Goal: Transaction & Acquisition: Purchase product/service

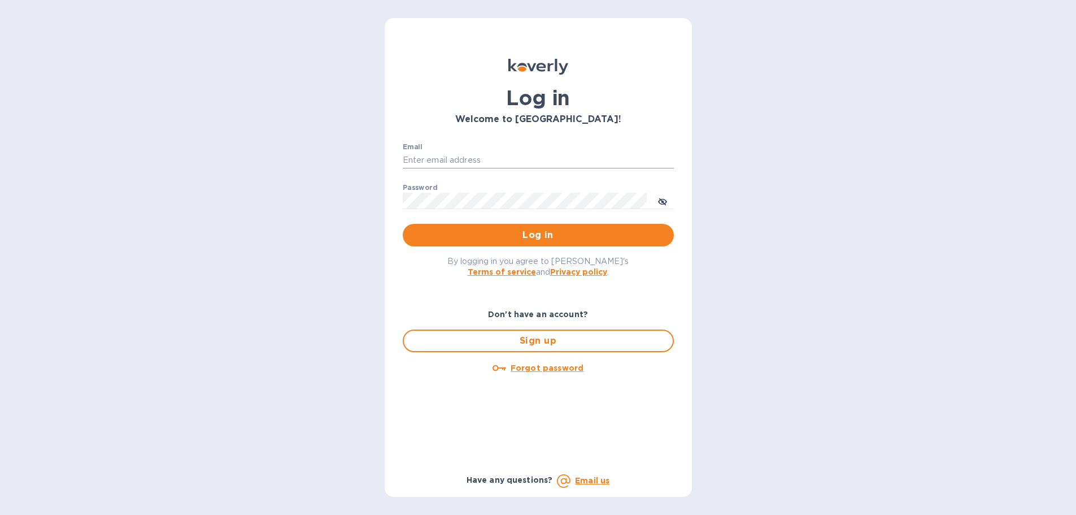
click at [543, 159] on input "Email" at bounding box center [538, 160] width 271 height 17
type input "accounting@streamlineforward.com"
click at [671, 198] on button "toggle password visibility" at bounding box center [663, 200] width 23 height 23
click at [479, 229] on span "Log in" at bounding box center [538, 235] width 253 height 14
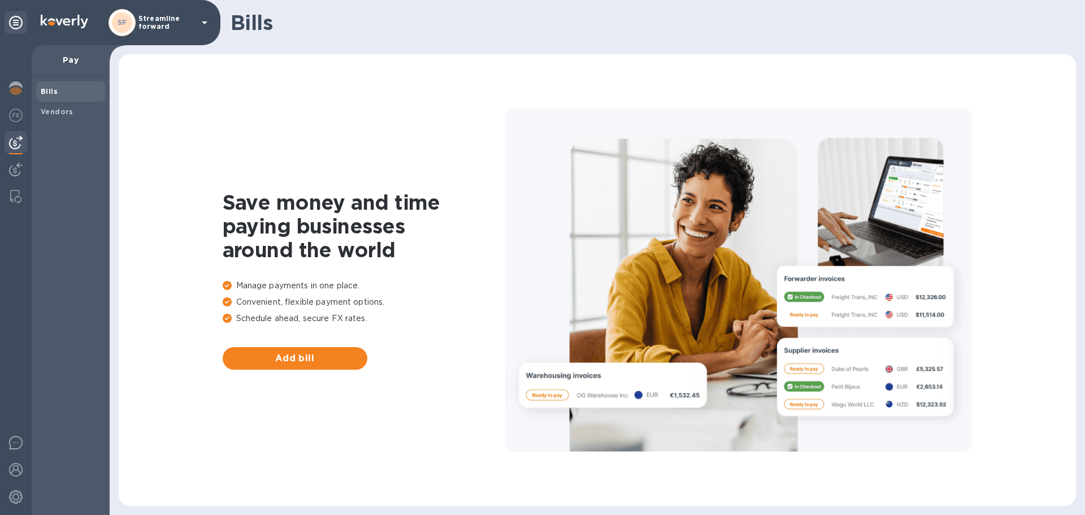
click at [45, 94] on b "Bills" at bounding box center [49, 91] width 17 height 8
click at [12, 116] on img at bounding box center [16, 115] width 14 height 14
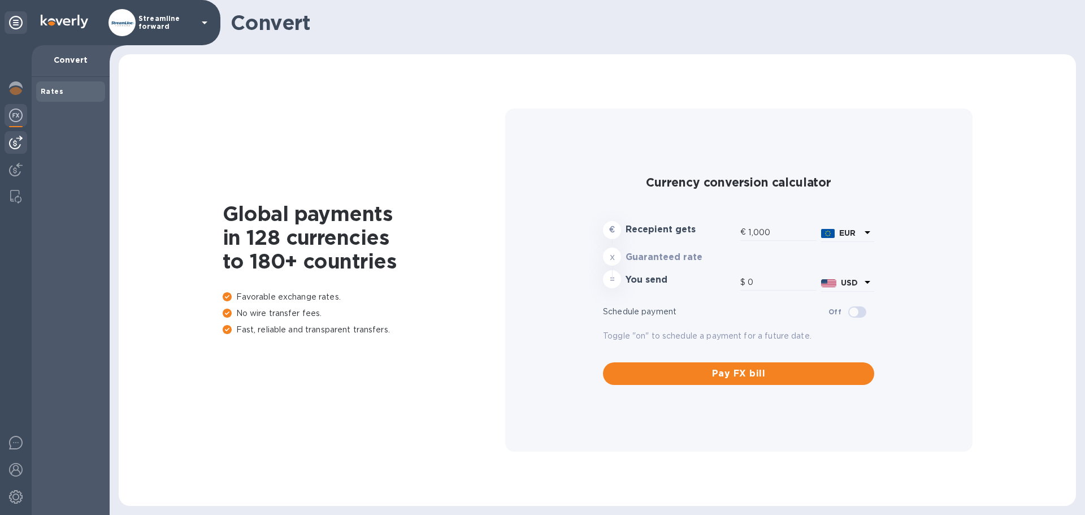
click at [16, 140] on img at bounding box center [16, 143] width 14 height 14
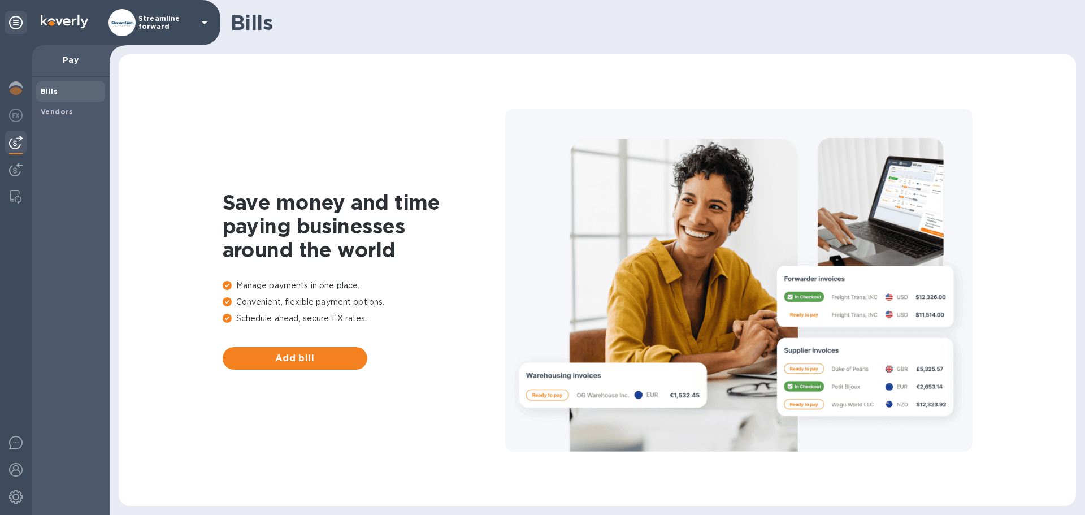
click at [55, 94] on b "Bills" at bounding box center [49, 91] width 17 height 8
click at [56, 86] on span "Bills" at bounding box center [49, 91] width 17 height 11
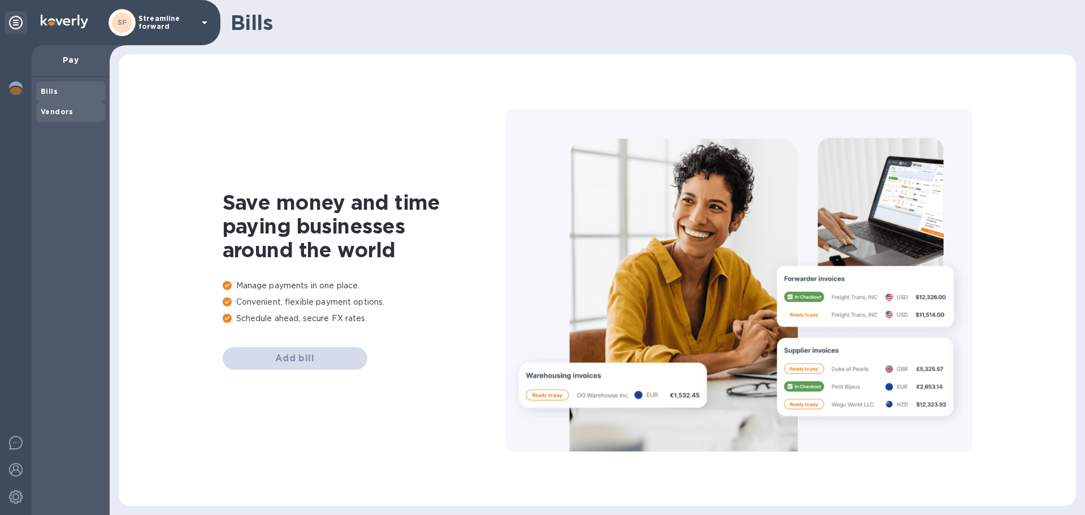
click at [51, 118] on div "Vendors" at bounding box center [70, 112] width 69 height 20
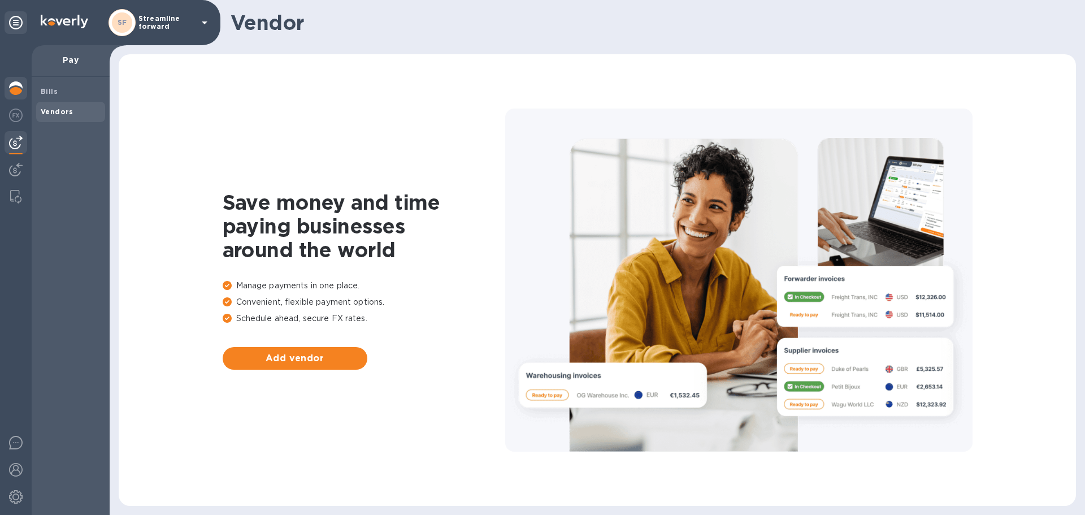
click at [10, 90] on img at bounding box center [16, 88] width 14 height 14
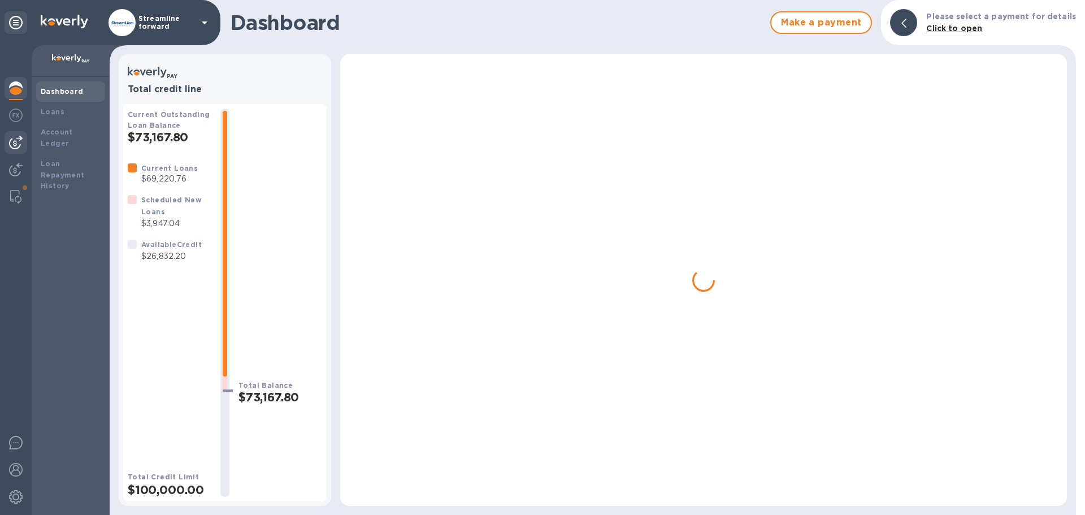
click at [19, 146] on img at bounding box center [16, 143] width 14 height 14
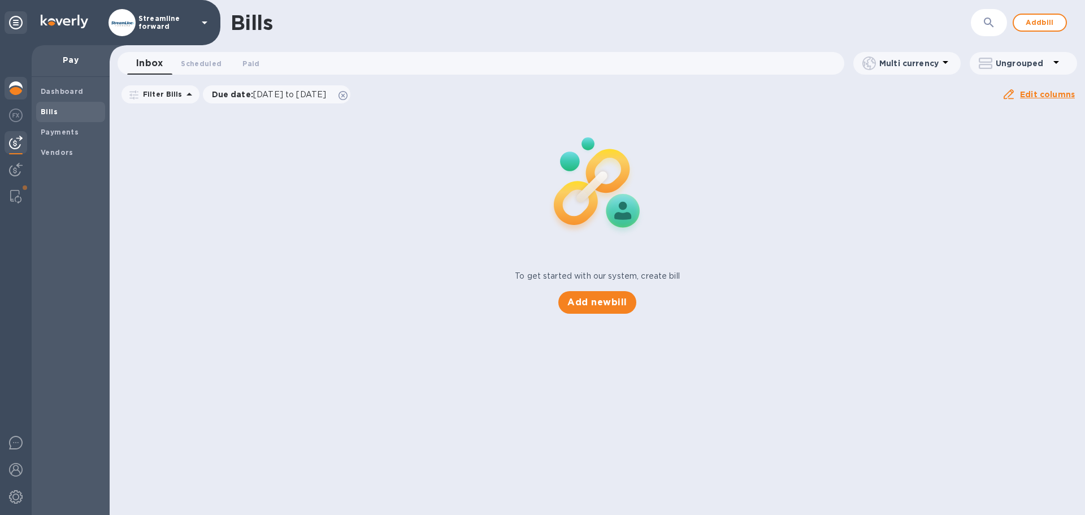
click at [14, 95] on div at bounding box center [16, 89] width 23 height 25
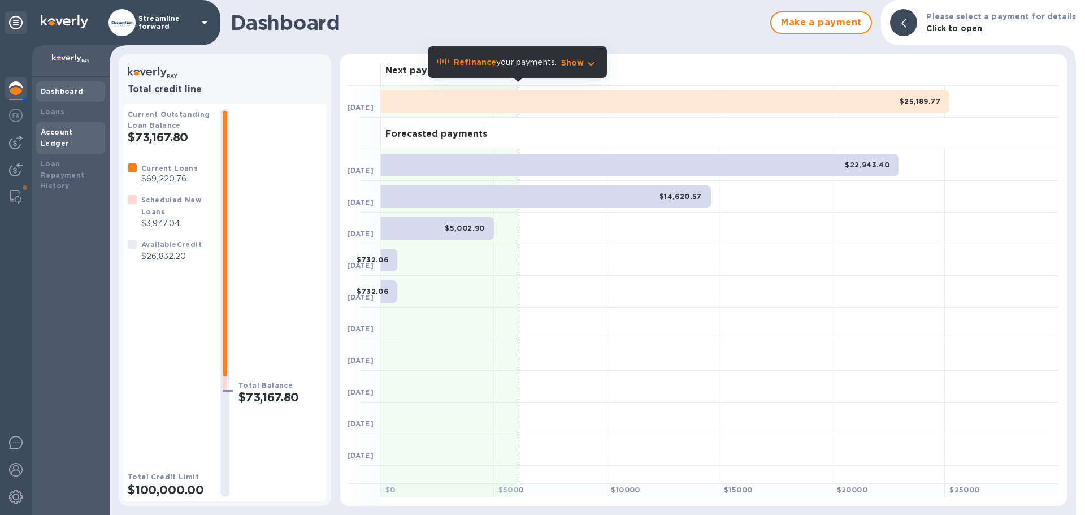
click at [68, 133] on b "Account Ledger" at bounding box center [57, 138] width 32 height 20
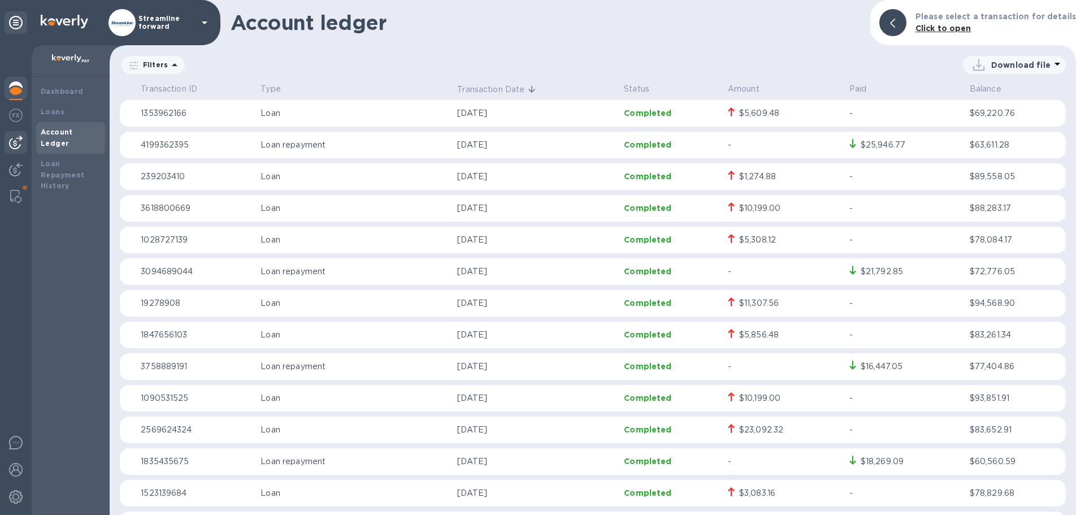
click at [19, 141] on img at bounding box center [16, 143] width 14 height 14
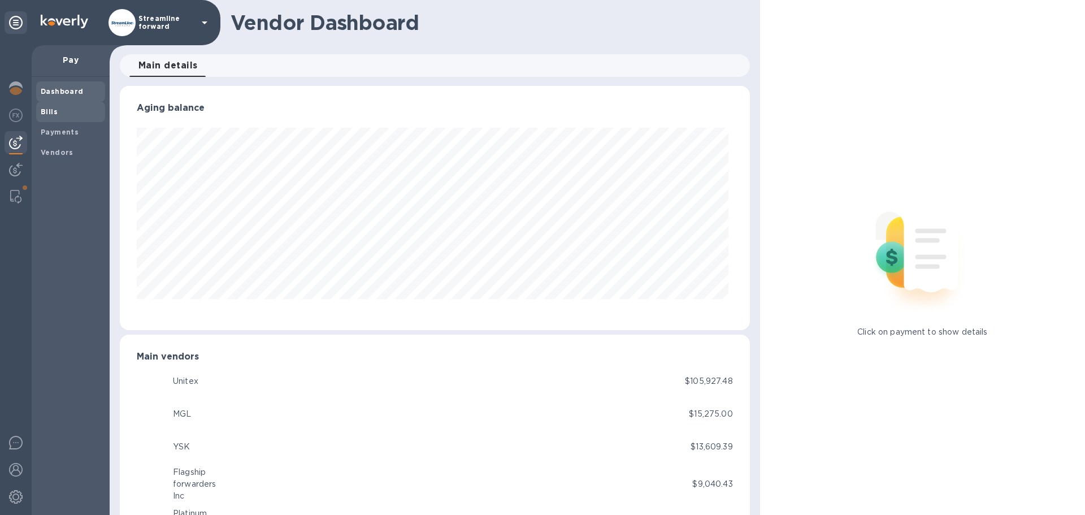
scroll to position [244, 625]
click at [91, 107] on span "Bills" at bounding box center [71, 111] width 60 height 11
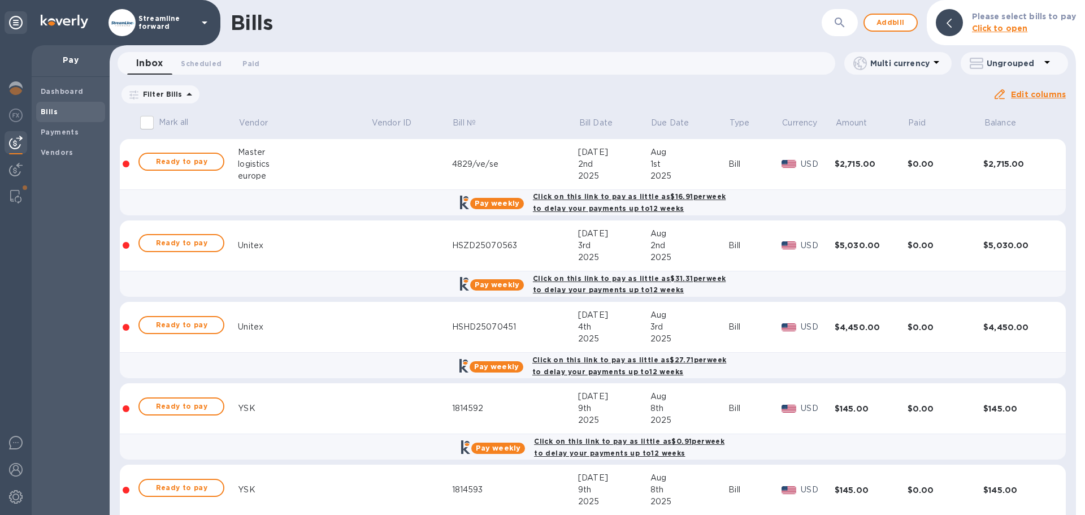
click at [0, 0] on icon at bounding box center [0, 0] width 0 height 0
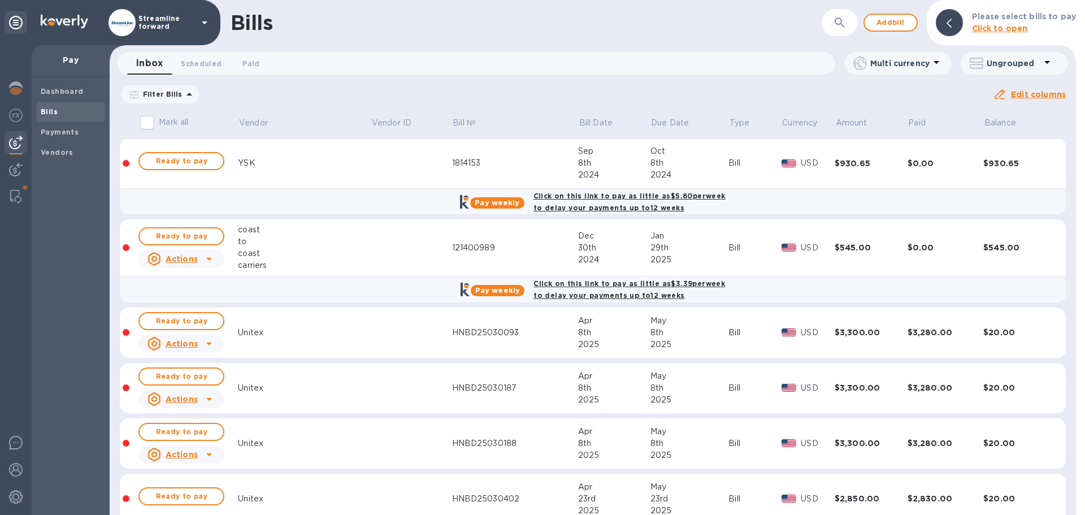
scroll to position [1639, 0]
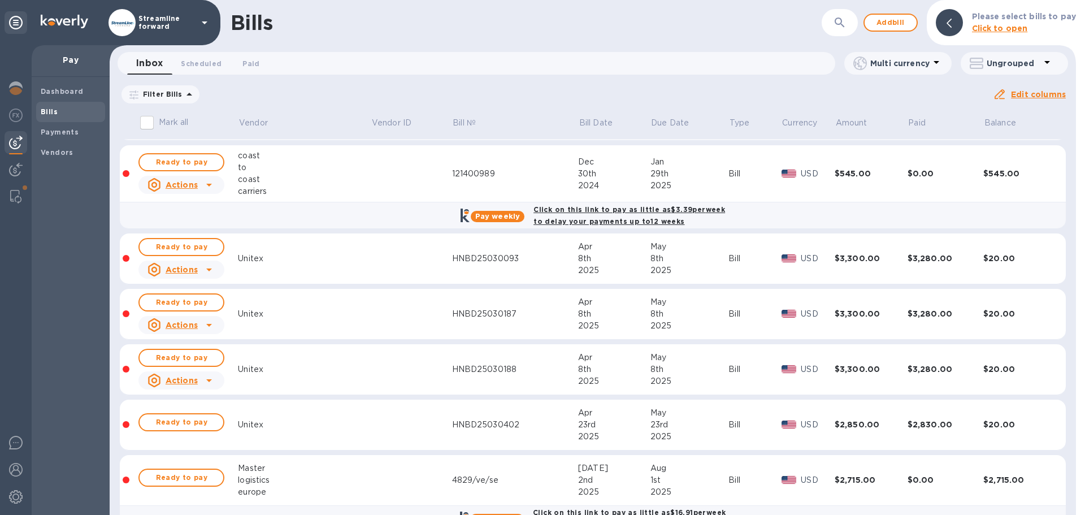
click at [453, 93] on div "Filter Bills Amount Paid Balance" at bounding box center [556, 94] width 873 height 21
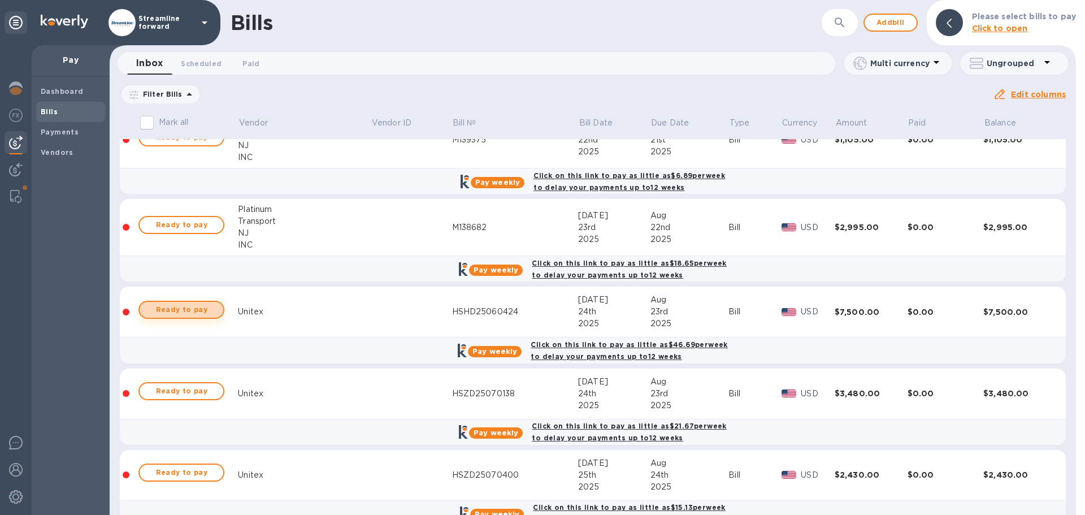
click at [179, 309] on span "Ready to pay" at bounding box center [182, 310] width 66 height 14
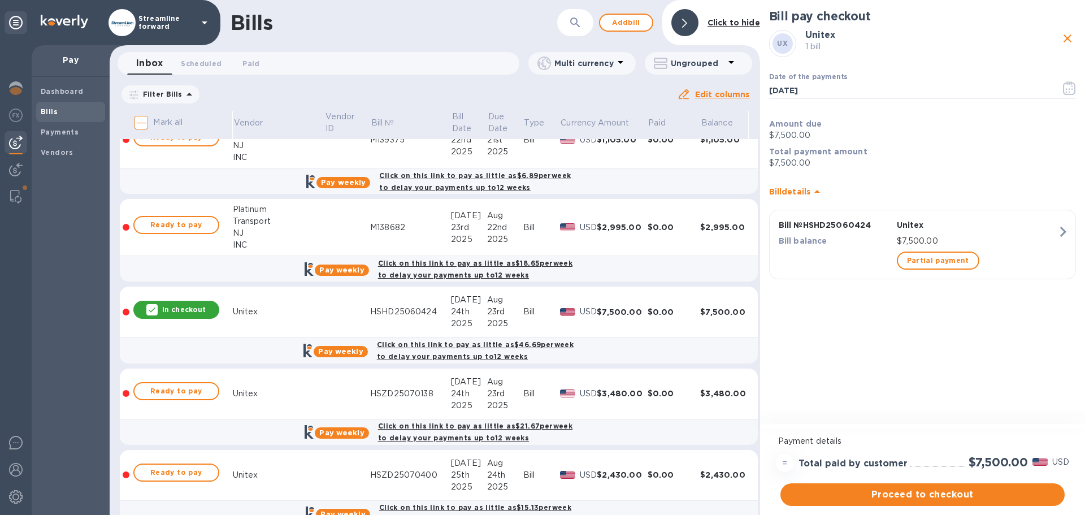
click at [496, 34] on div "Bills ​ Add [PERSON_NAME] to hide" at bounding box center [435, 22] width 650 height 45
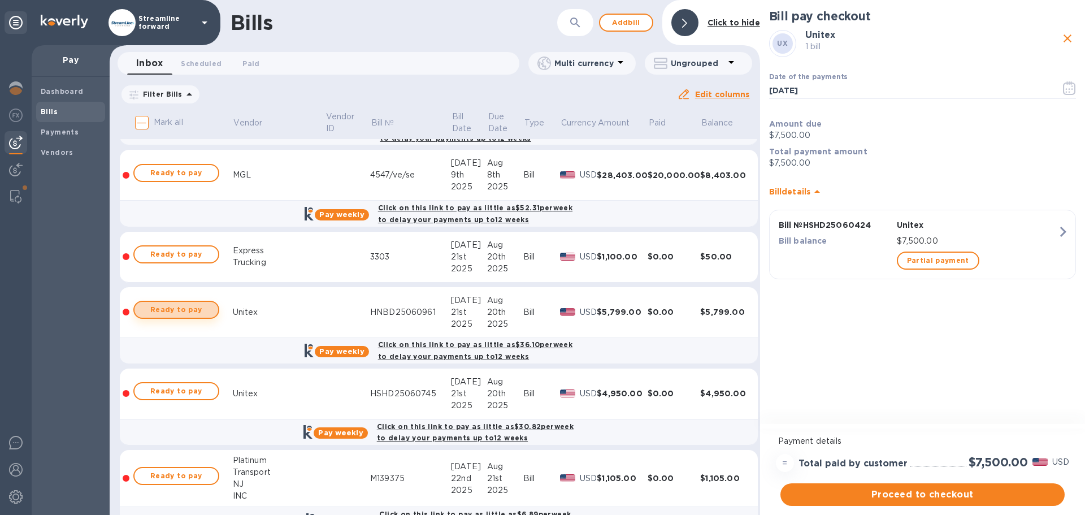
click at [171, 309] on span "Ready to pay" at bounding box center [177, 310] width 66 height 14
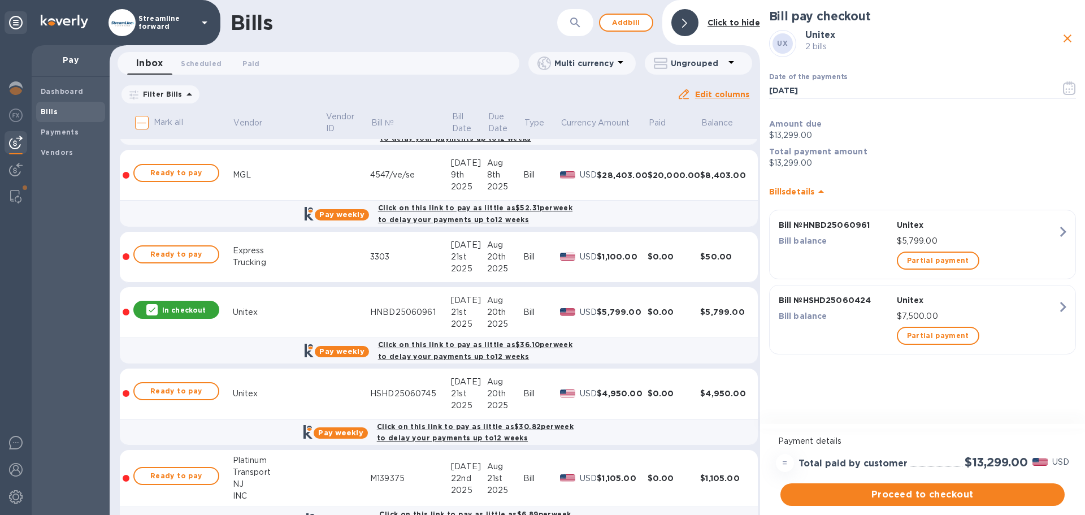
click at [382, 70] on div "Inbox 0 Scheduled 0 Paid 0" at bounding box center [323, 63] width 392 height 23
click at [146, 394] on span "Ready to pay" at bounding box center [177, 391] width 66 height 14
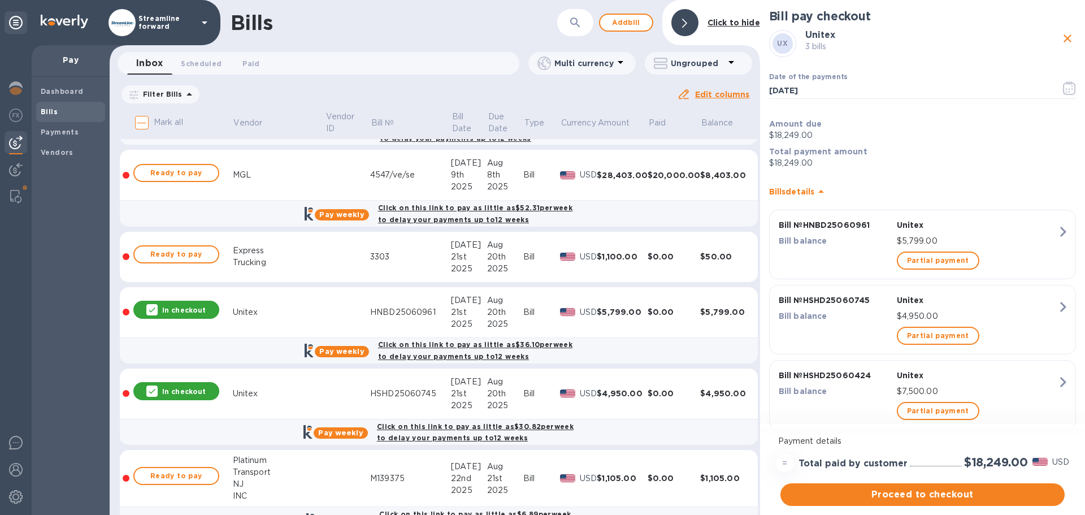
click at [388, 37] on div "Bills ​ Add [PERSON_NAME] to hide" at bounding box center [435, 22] width 650 height 45
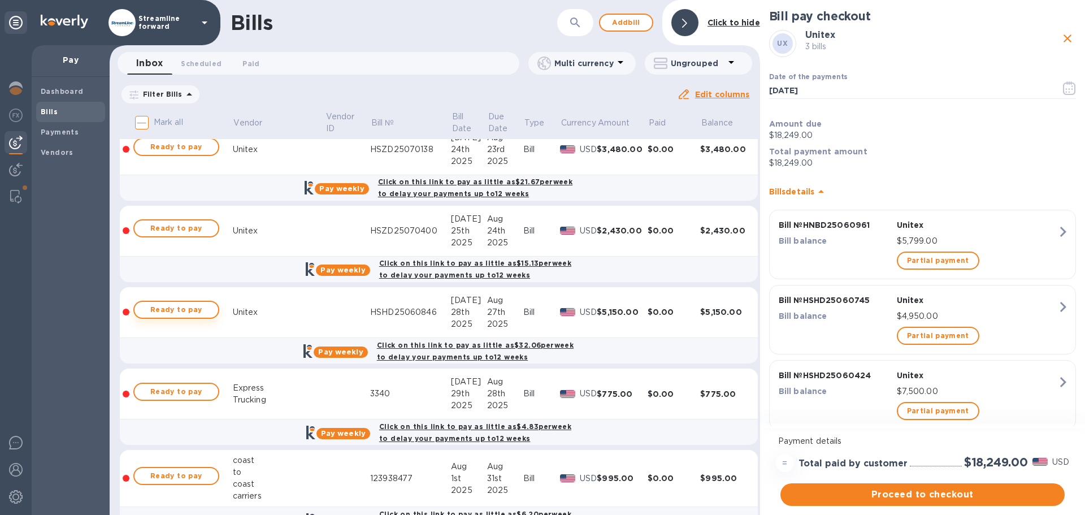
click at [179, 305] on span "Ready to pay" at bounding box center [177, 310] width 66 height 14
click at [846, 90] on input "[DATE]" at bounding box center [910, 90] width 283 height 17
click at [1067, 92] on icon "button" at bounding box center [1069, 88] width 13 height 14
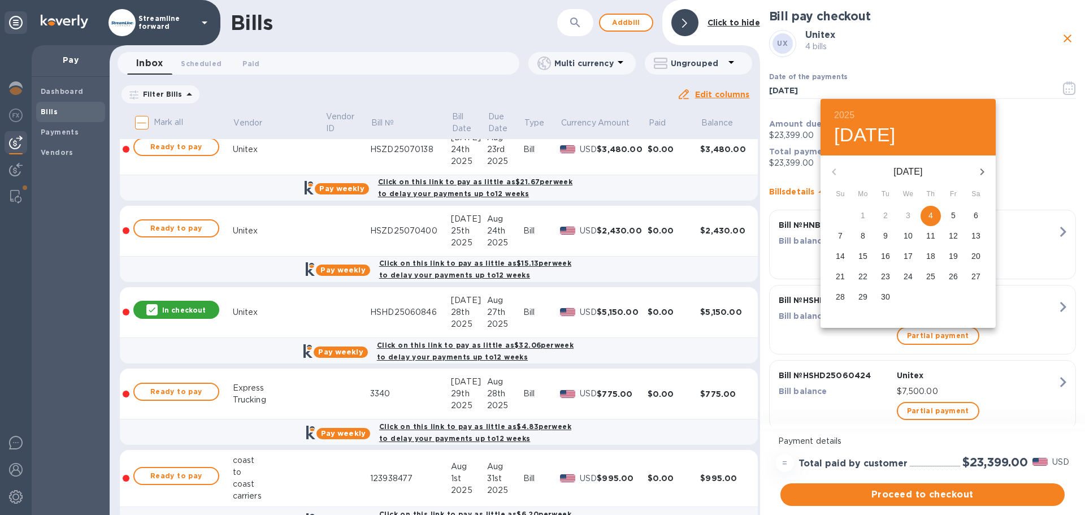
click at [862, 235] on p "8" at bounding box center [863, 235] width 5 height 11
type input "[DATE]"
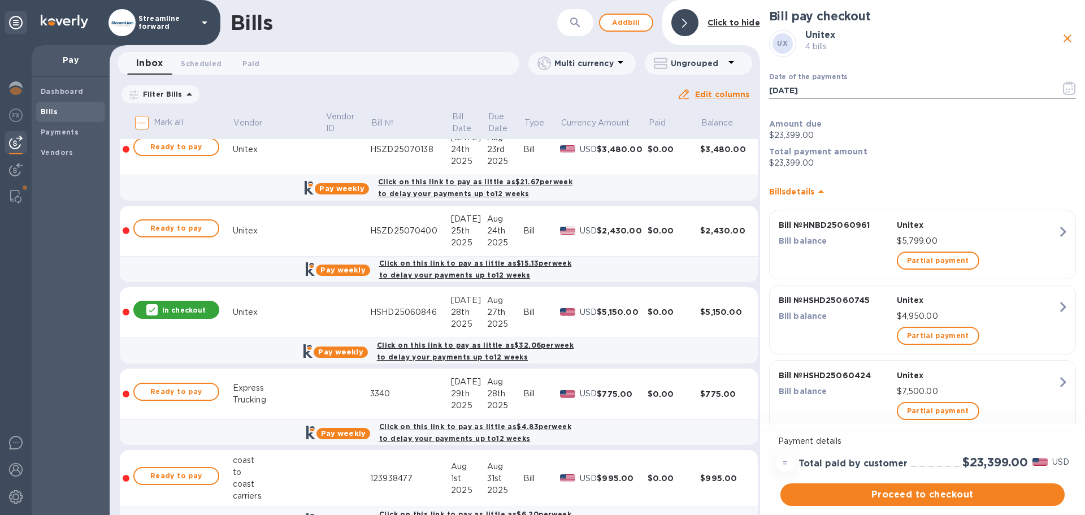
click at [1069, 89] on icon "button" at bounding box center [1069, 88] width 13 height 14
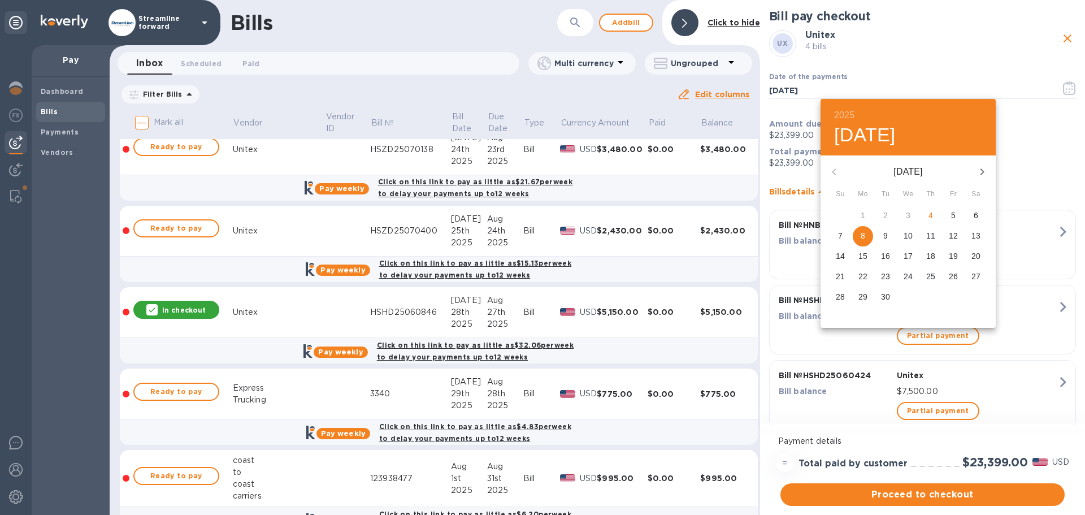
click at [1052, 147] on div at bounding box center [542, 257] width 1085 height 515
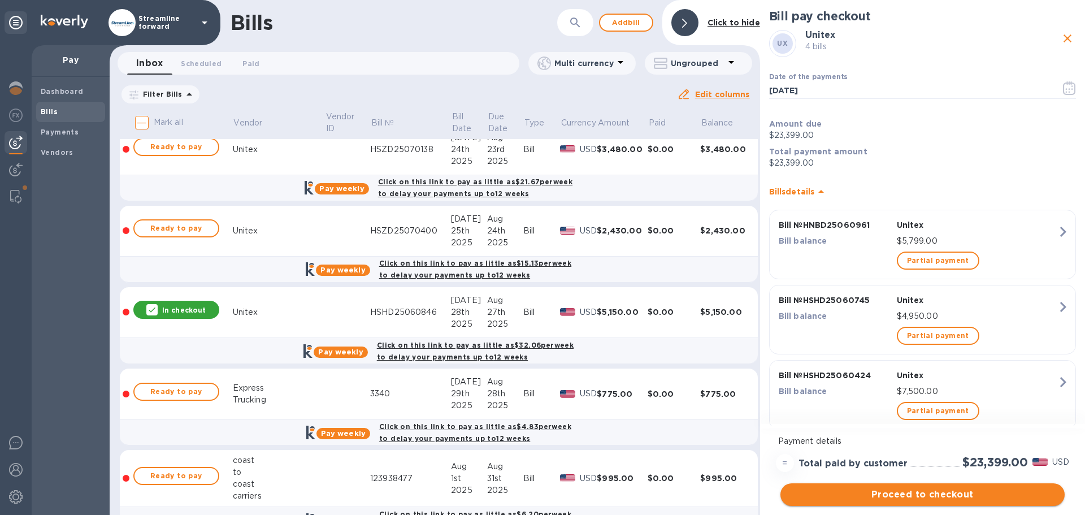
click at [912, 499] on span "Proceed to checkout" at bounding box center [922, 495] width 266 height 14
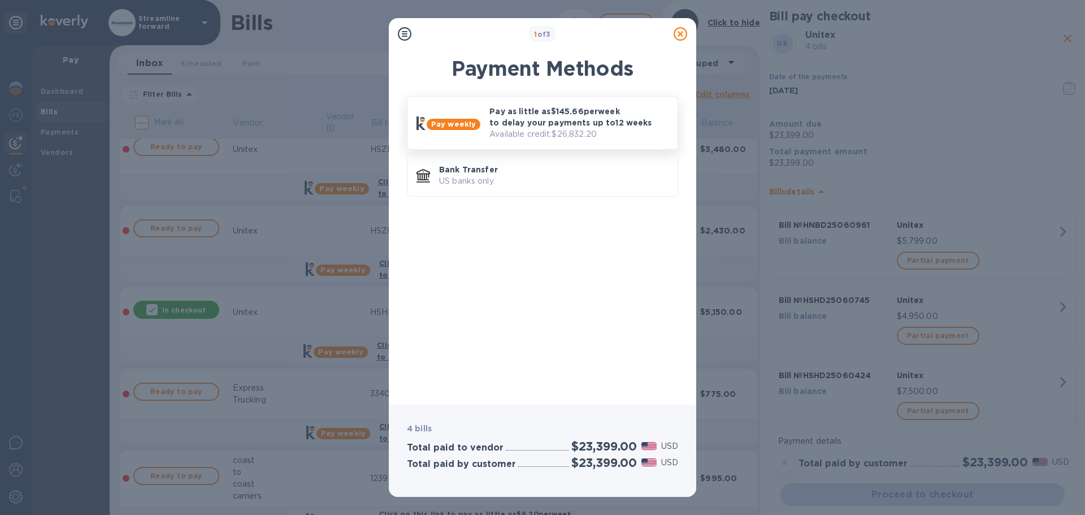
click at [543, 107] on p "Pay as little as $145.66 per week to delay your payments up to 12 weeks" at bounding box center [578, 117] width 179 height 23
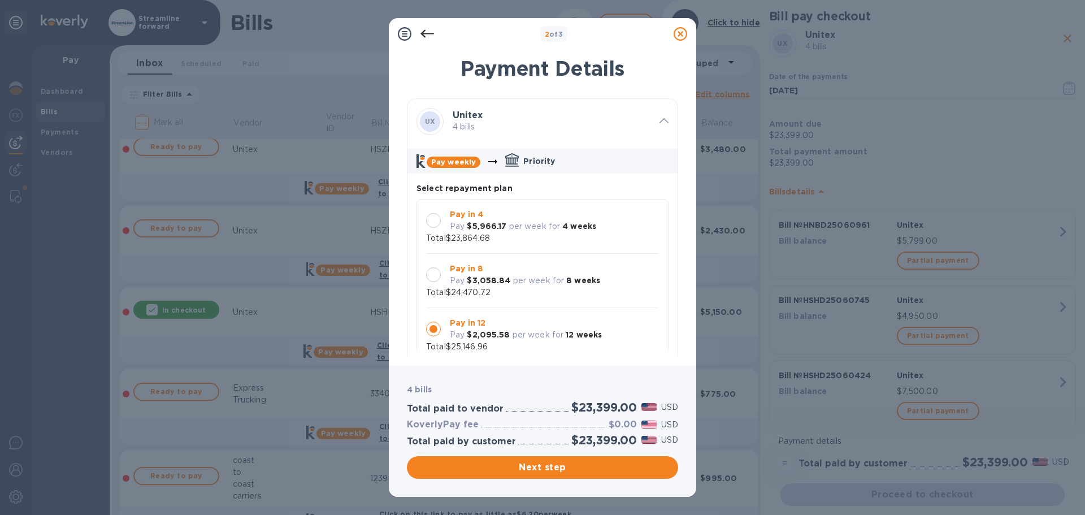
scroll to position [11, 0]
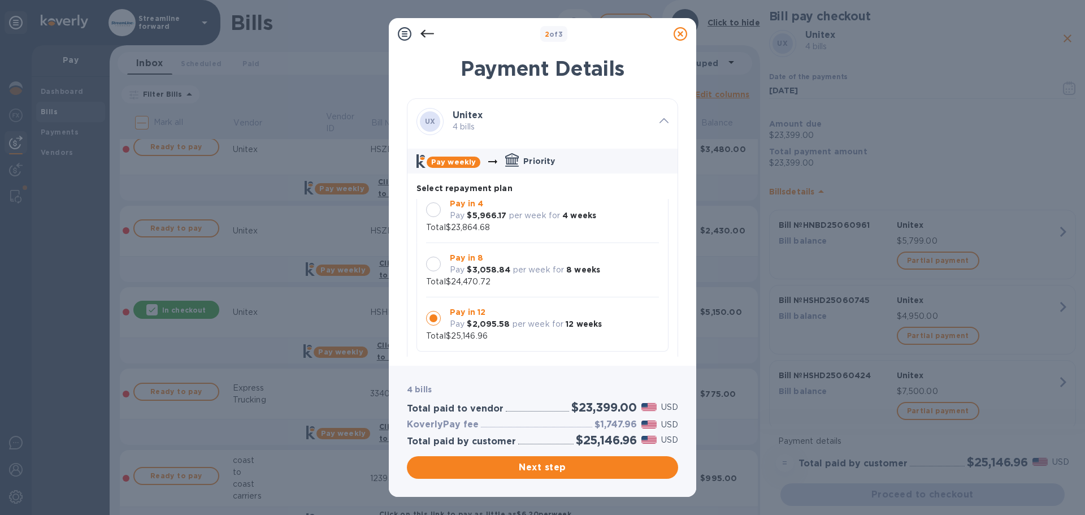
click at [440, 206] on div at bounding box center [433, 209] width 15 height 15
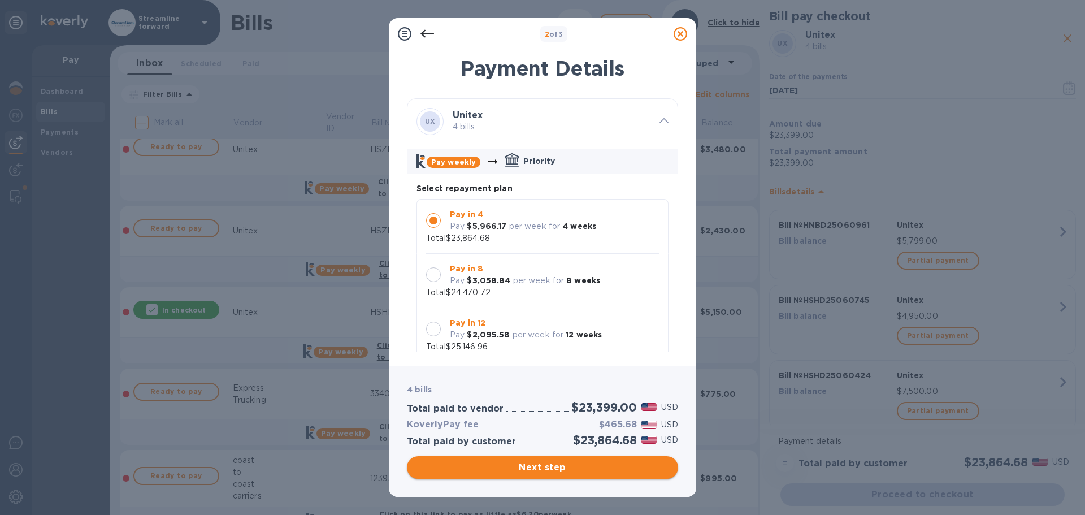
click at [545, 472] on span "Next step" at bounding box center [542, 468] width 253 height 14
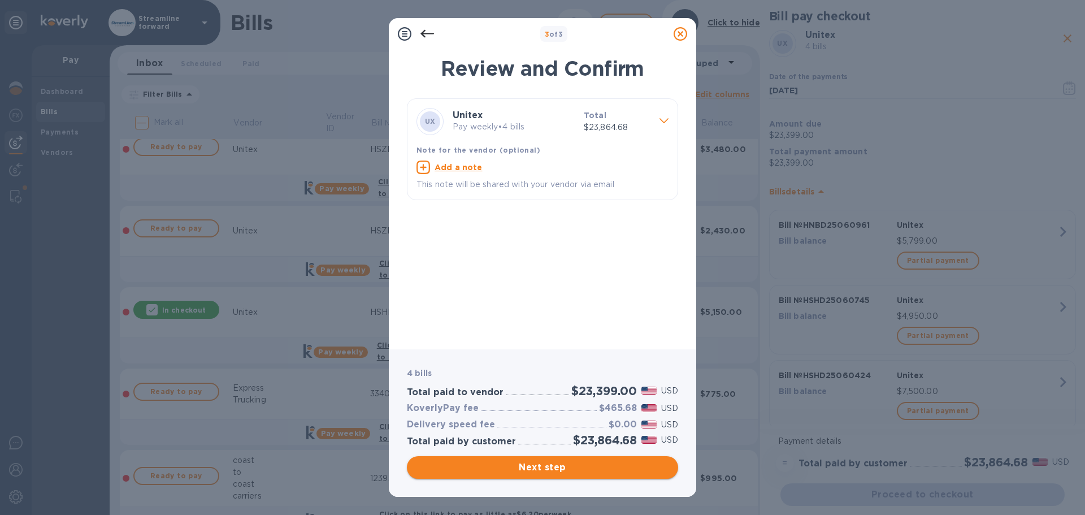
click at [545, 472] on span "Next step" at bounding box center [542, 468] width 253 height 14
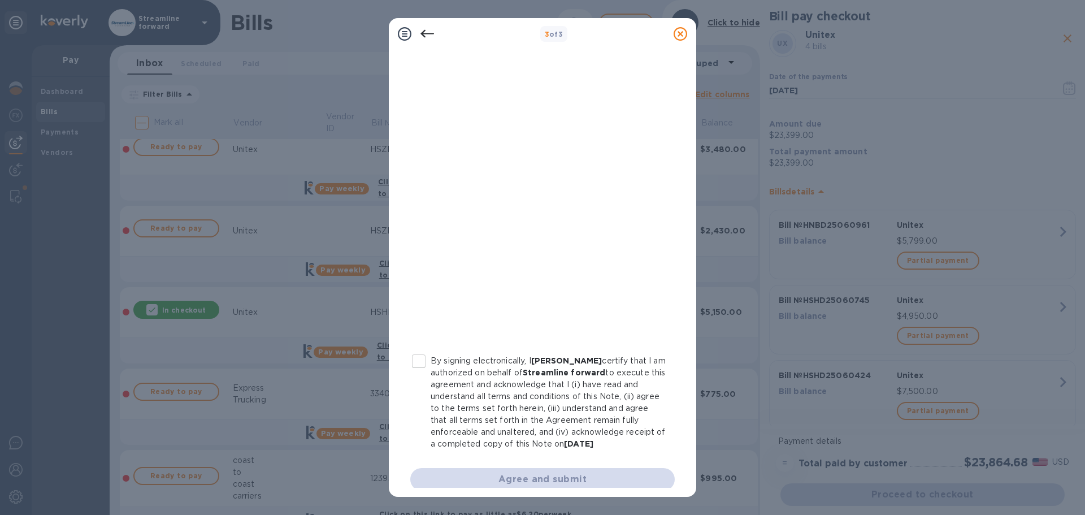
scroll to position [114, 0]
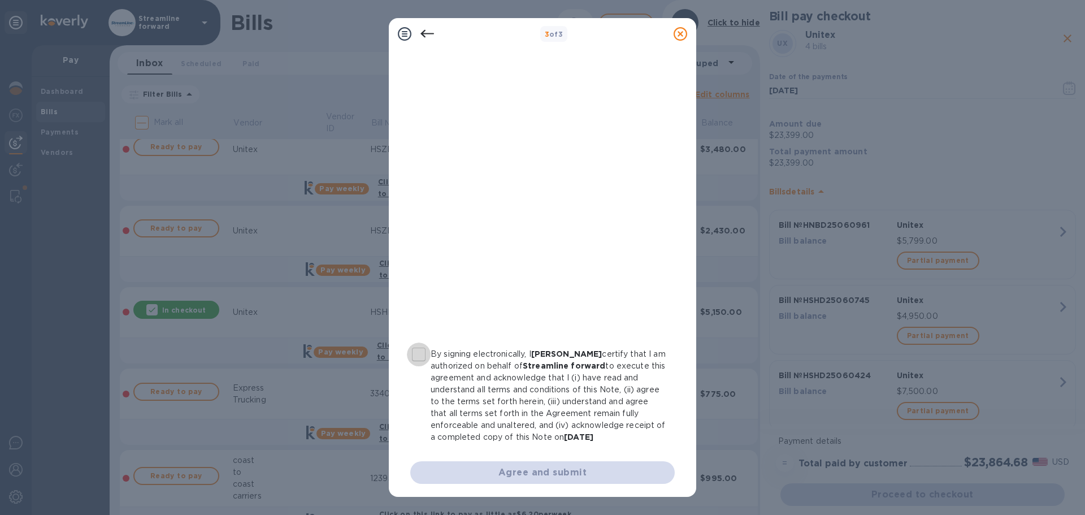
click at [417, 351] on input "By signing electronically, I [PERSON_NAME] certify that I am authorized on beha…" at bounding box center [419, 354] width 24 height 24
checkbox input "true"
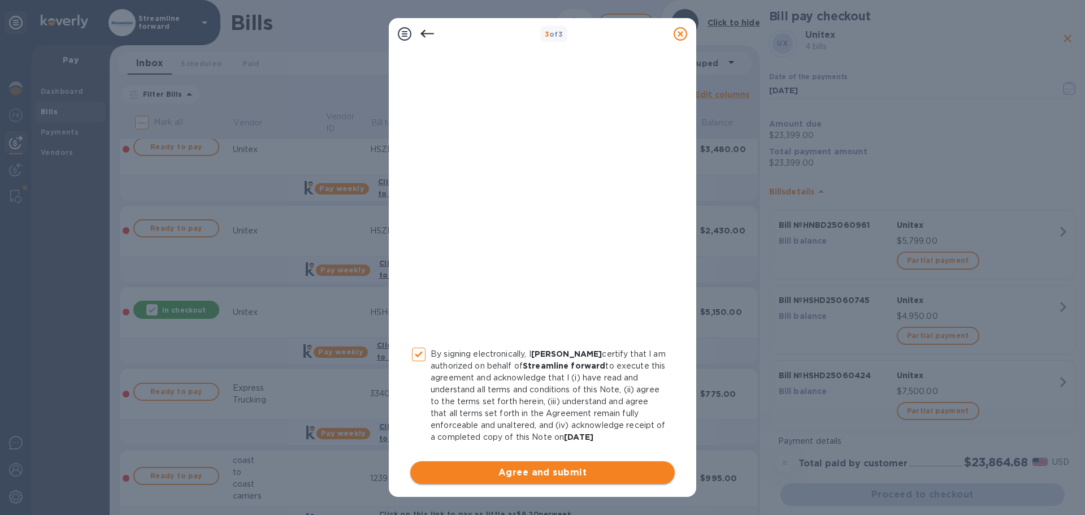
click at [542, 474] on span "Agree and submit" at bounding box center [542, 473] width 246 height 14
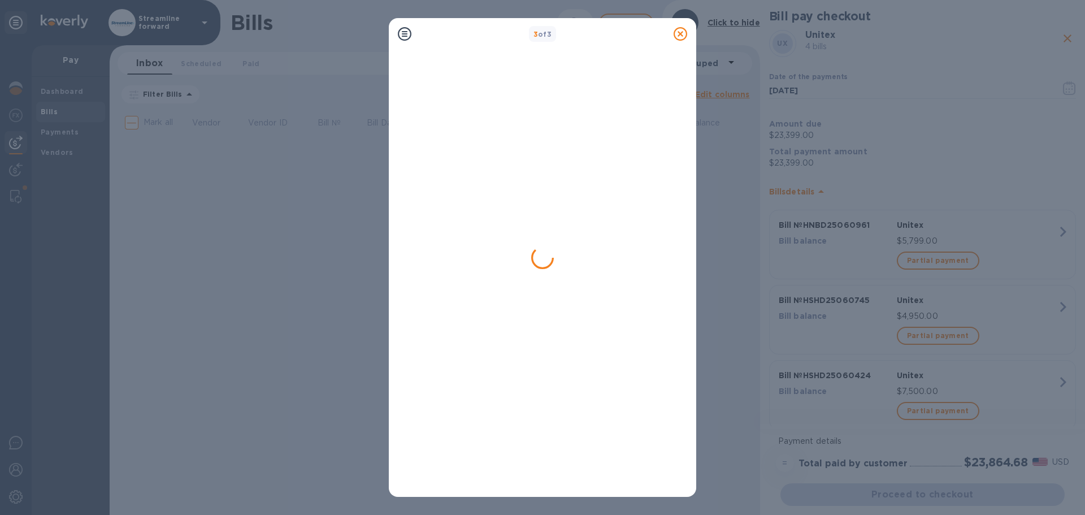
scroll to position [0, 0]
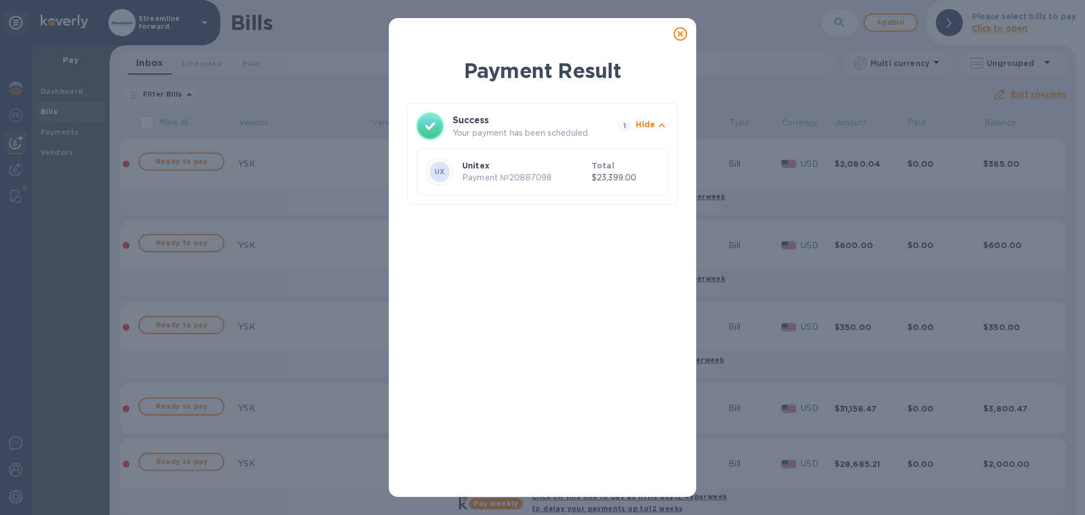
drag, startPoint x: 546, startPoint y: 435, endPoint x: 560, endPoint y: 432, distance: 14.4
click at [546, 435] on div "Payment Result Success Your payment has been scheduled. 1 Hide UX Unitex Paymen…" at bounding box center [542, 272] width 271 height 431
click at [681, 33] on icon at bounding box center [681, 34] width 14 height 14
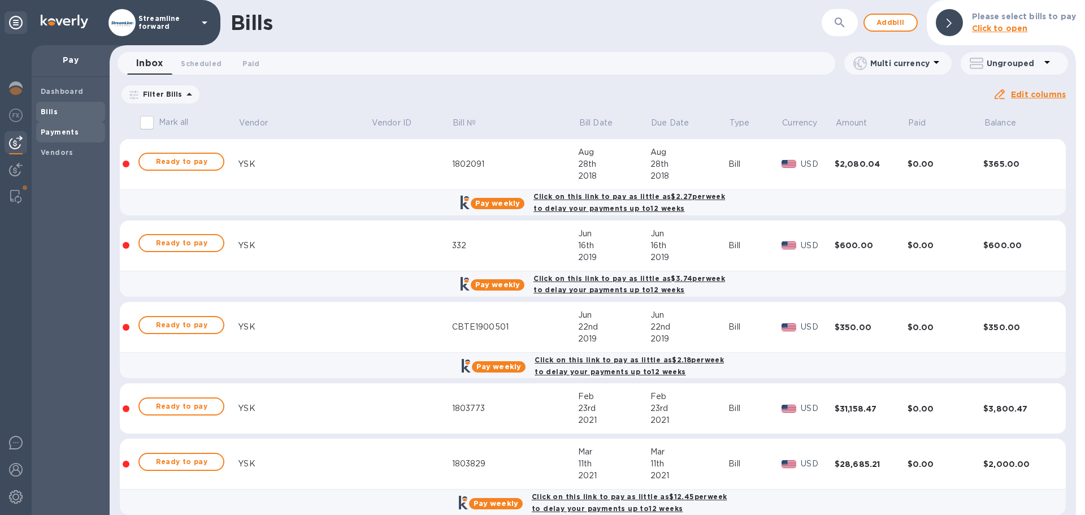
click at [71, 134] on b "Payments" at bounding box center [60, 132] width 38 height 8
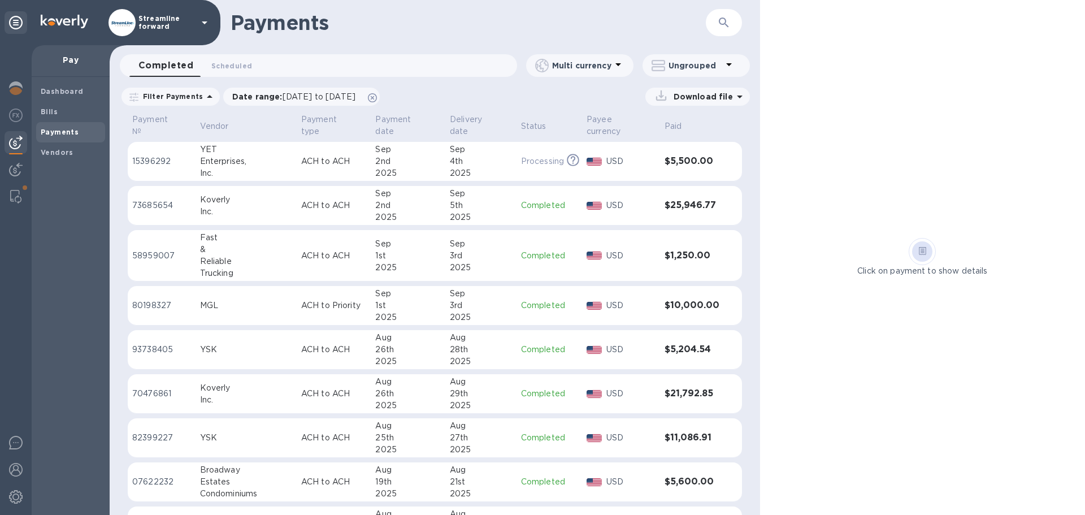
click at [488, 167] on div "2025" at bounding box center [481, 173] width 62 height 12
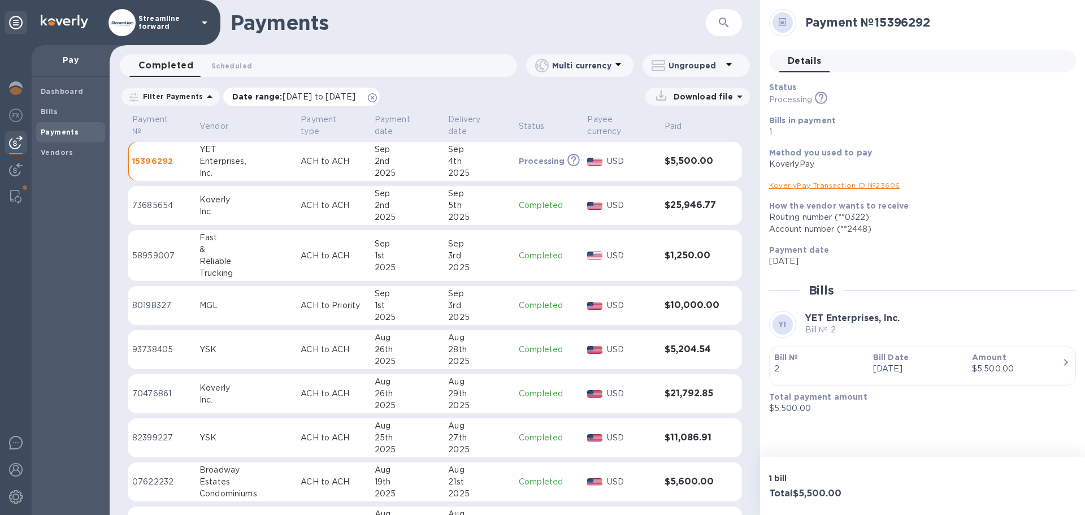
click at [377, 94] on icon at bounding box center [372, 97] width 9 height 9
click at [418, 155] on div "2nd" at bounding box center [407, 161] width 65 height 12
click at [6, 91] on div at bounding box center [16, 89] width 23 height 25
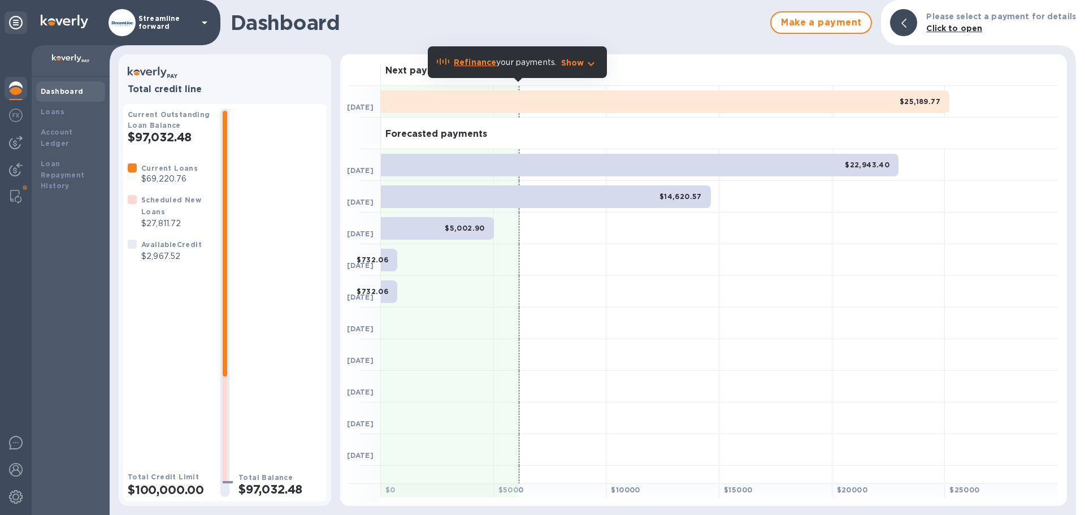
click at [192, 332] on div "Current Loans $69,220.76 Scheduled New Loans $27,811.72 Available Credit $2,967…" at bounding box center [170, 307] width 84 height 290
